Goal: Navigation & Orientation: Find specific page/section

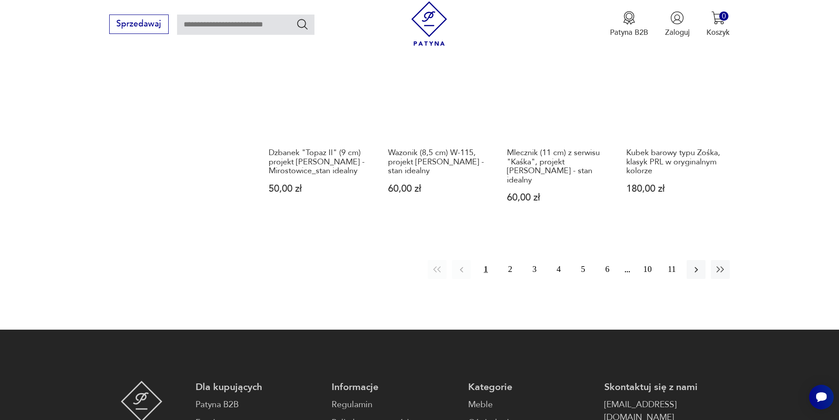
scroll to position [830, 0]
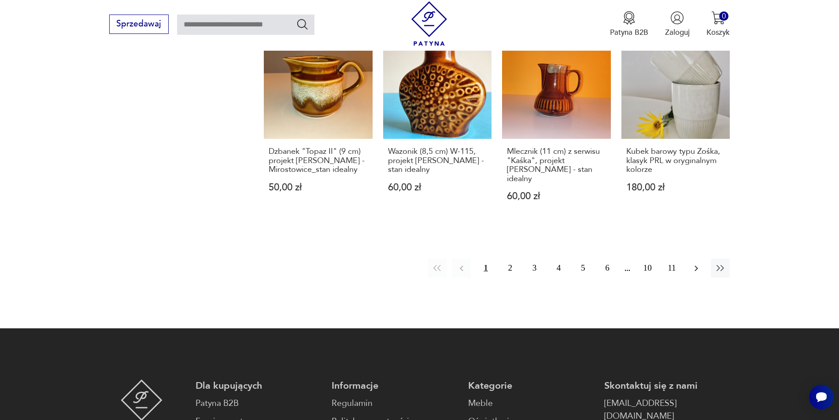
click at [696, 263] on icon "button" at bounding box center [696, 268] width 11 height 11
click at [535, 259] on button "3" at bounding box center [534, 268] width 19 height 19
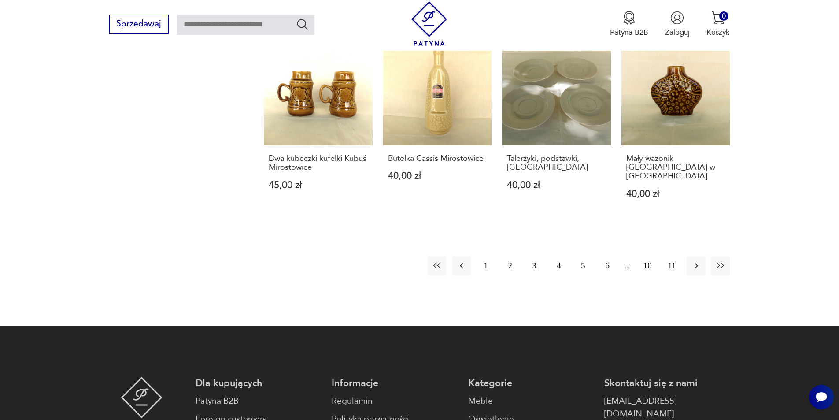
scroll to position [793, 0]
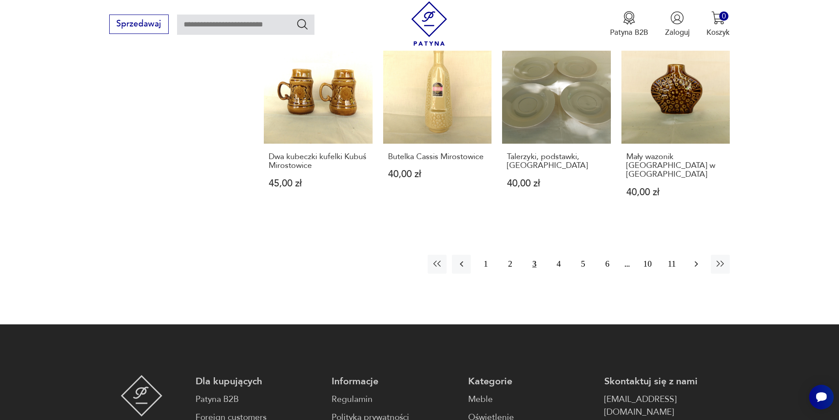
click at [698, 259] on icon "button" at bounding box center [696, 264] width 11 height 11
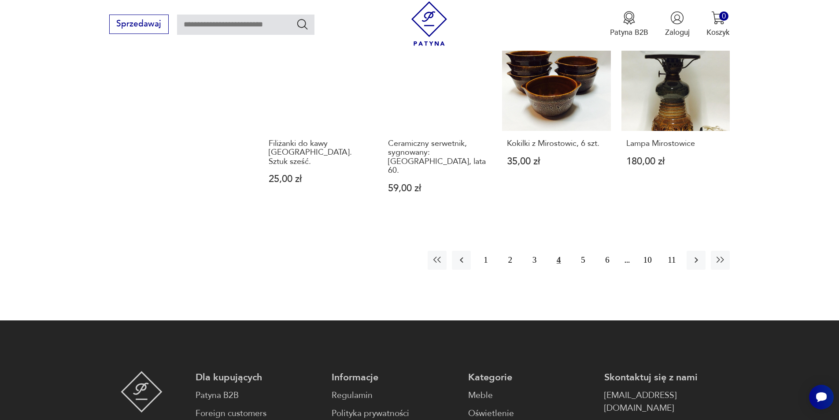
scroll to position [810, 0]
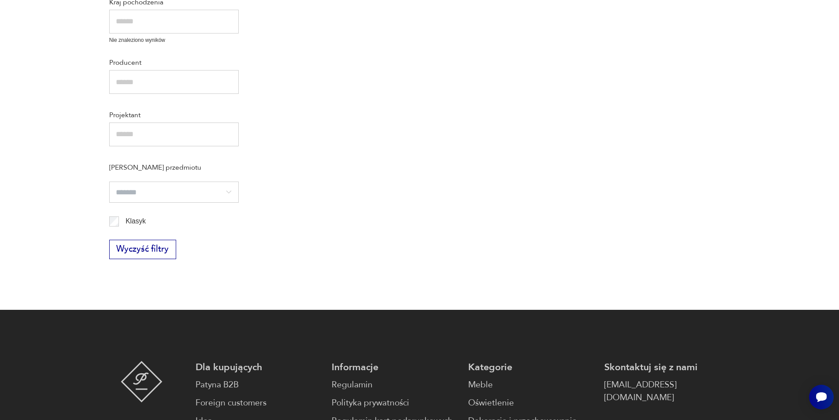
scroll to position [52, 0]
